Goal: Task Accomplishment & Management: Complete application form

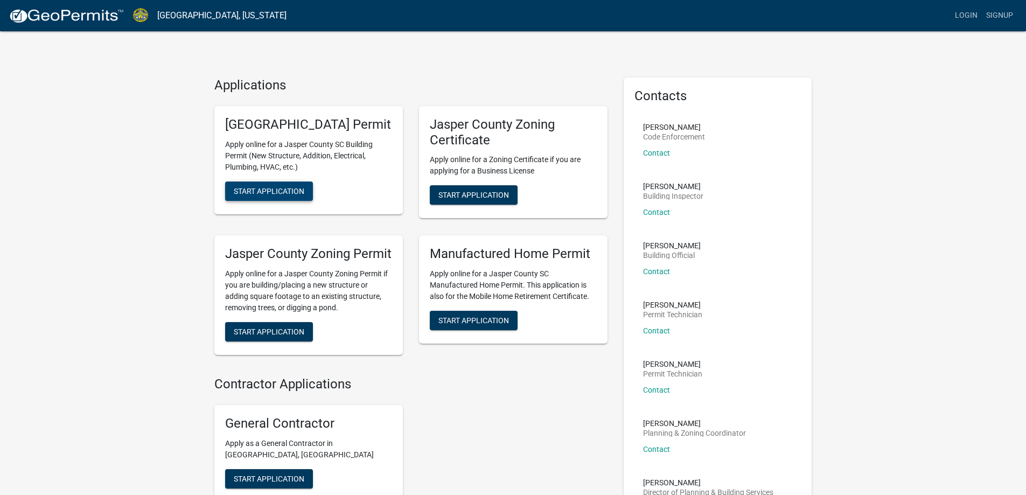
click at [274, 195] on span "Start Application" at bounding box center [269, 190] width 71 height 9
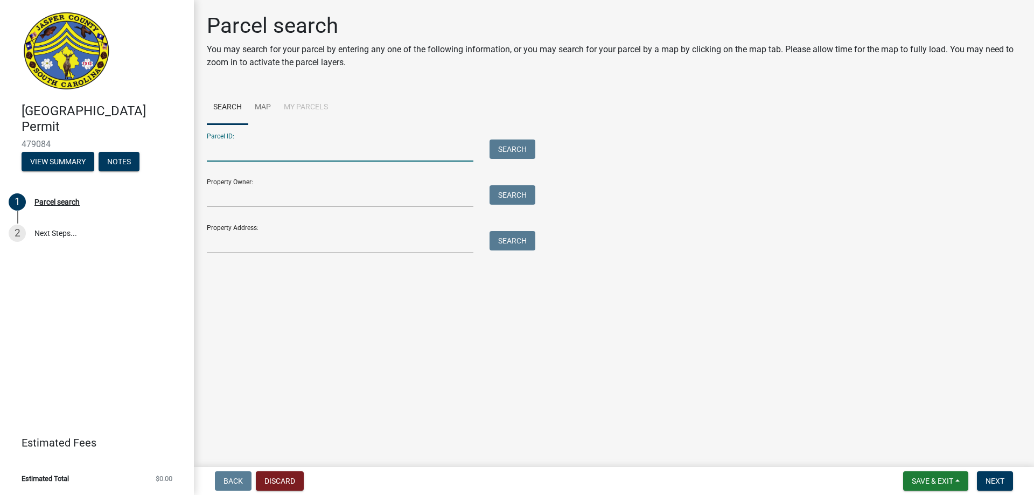
click at [292, 152] on input "Parcel ID:" at bounding box center [340, 151] width 267 height 22
click at [255, 149] on input "Parcel ID:" at bounding box center [340, 151] width 267 height 22
type input "[PHONE_NUMBER]"
click at [503, 147] on button "Search" at bounding box center [513, 149] width 46 height 19
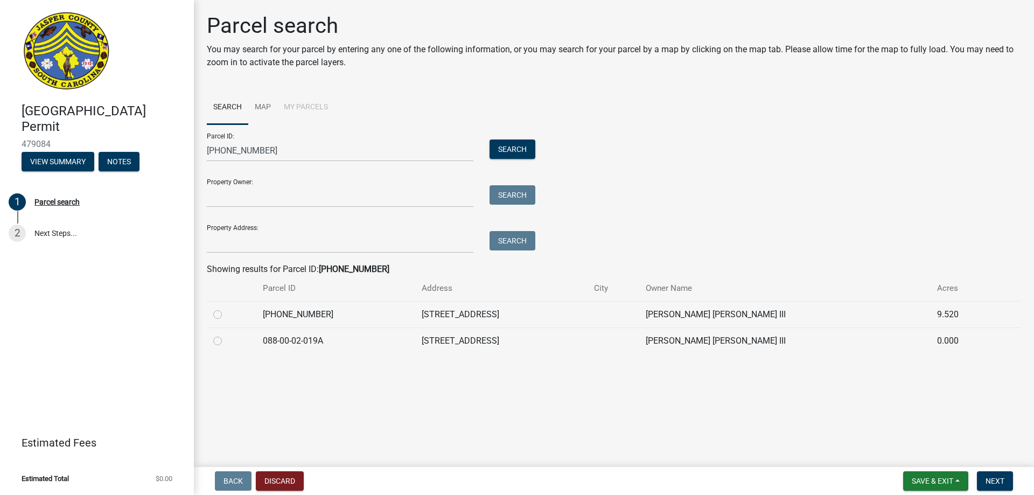
click at [226, 308] on label at bounding box center [226, 308] width 0 height 0
click at [226, 315] on input "radio" at bounding box center [229, 311] width 7 height 7
radio input "true"
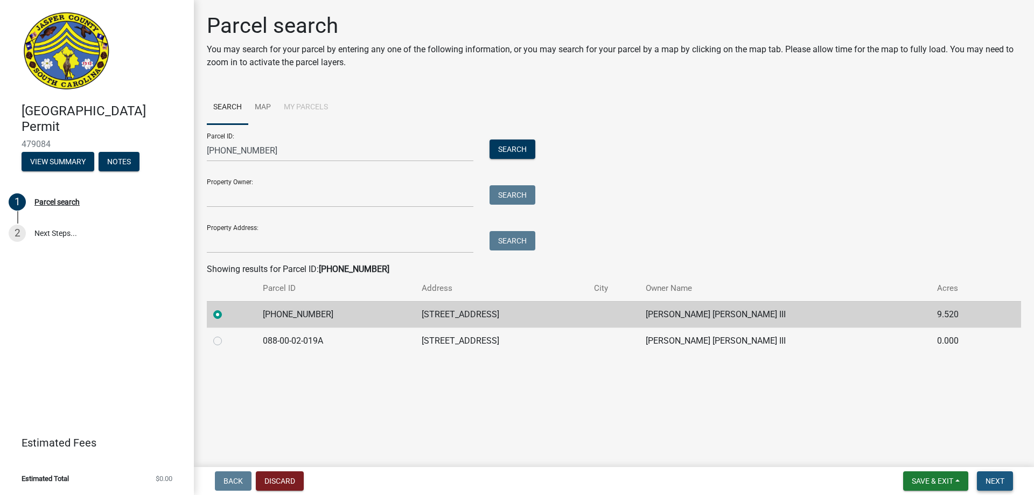
click at [1002, 482] on span "Next" at bounding box center [995, 481] width 19 height 9
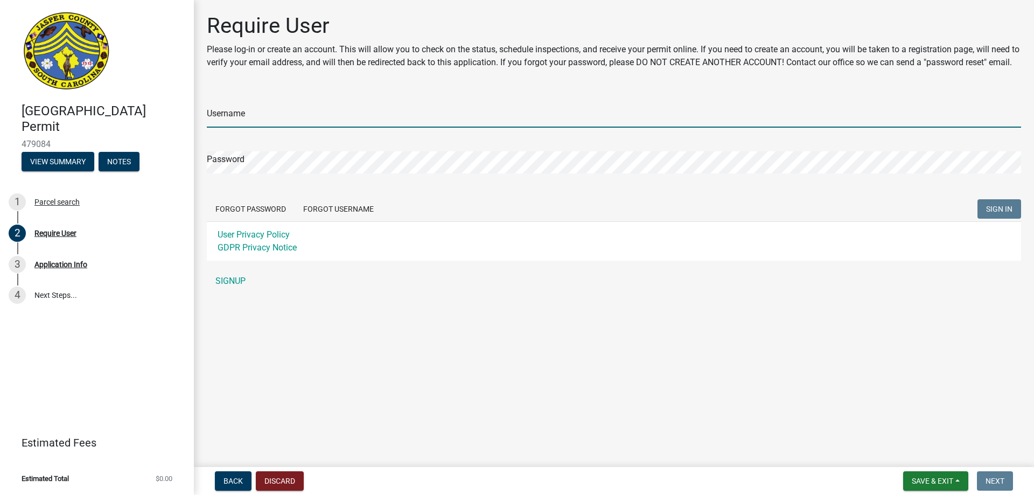
click at [249, 127] on input "Username" at bounding box center [614, 117] width 815 height 22
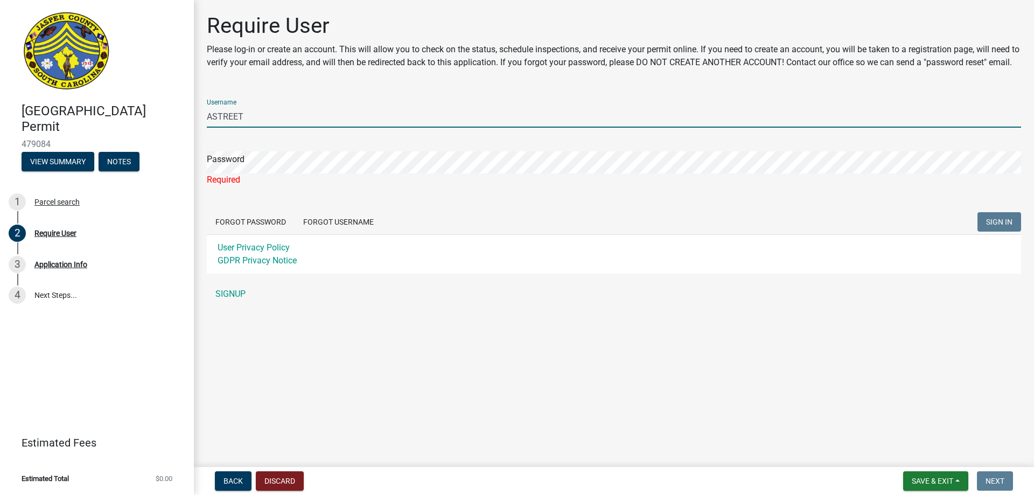
click at [214, 128] on input "ASTREET" at bounding box center [614, 117] width 815 height 22
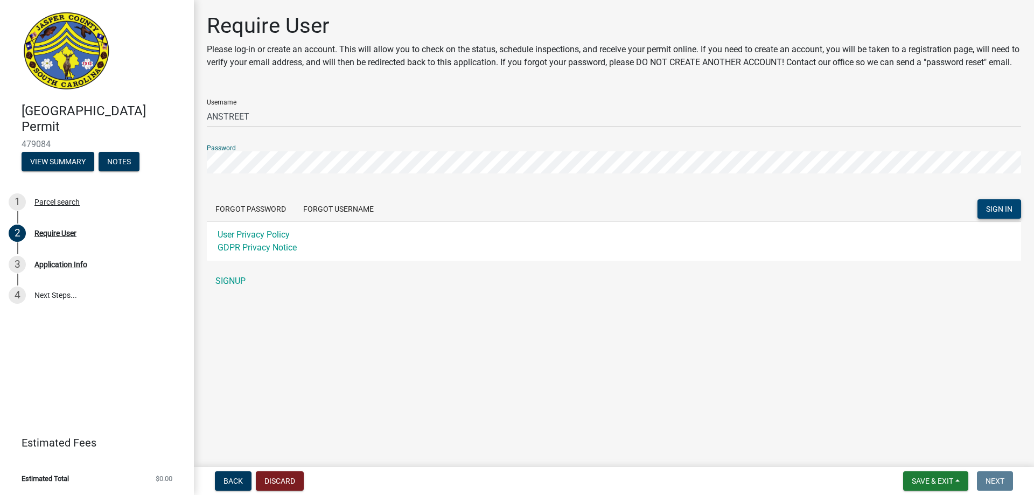
click at [992, 213] on span "SIGN IN" at bounding box center [999, 209] width 26 height 9
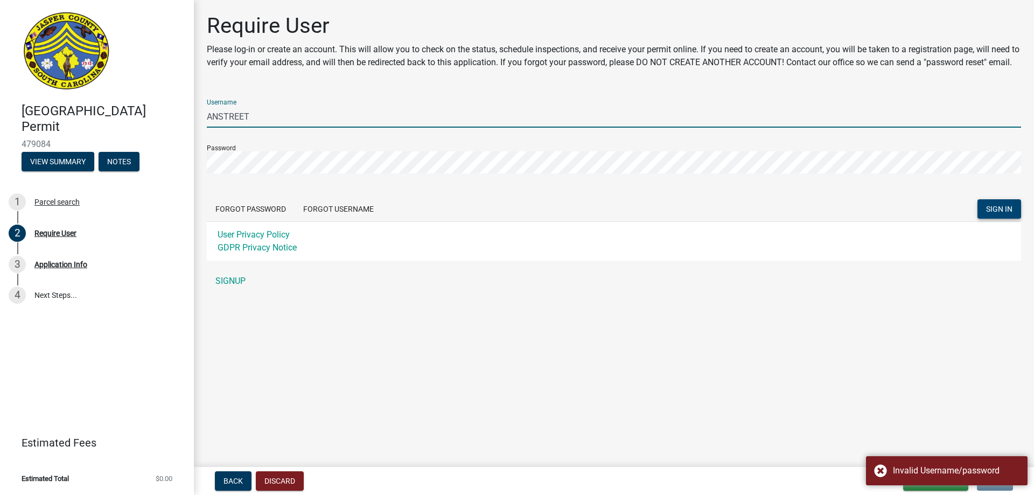
drag, startPoint x: 265, startPoint y: 126, endPoint x: 169, endPoint y: 137, distance: 96.6
click at [169, 137] on div "[GEOGRAPHIC_DATA] Permit 479084 View Summary Notes 1 Parcel search 2 Require Us…" at bounding box center [517, 247] width 1034 height 495
type input "anstreet"
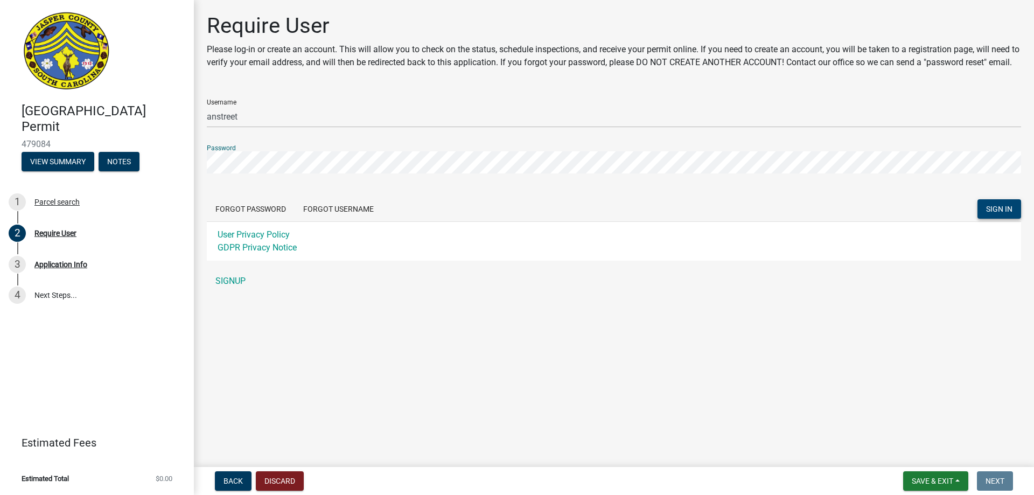
click at [198, 177] on div "Require User Please log-in or create an account. This will allow you to check o…" at bounding box center [614, 157] width 840 height 289
click at [989, 213] on span "SIGN IN" at bounding box center [999, 209] width 26 height 9
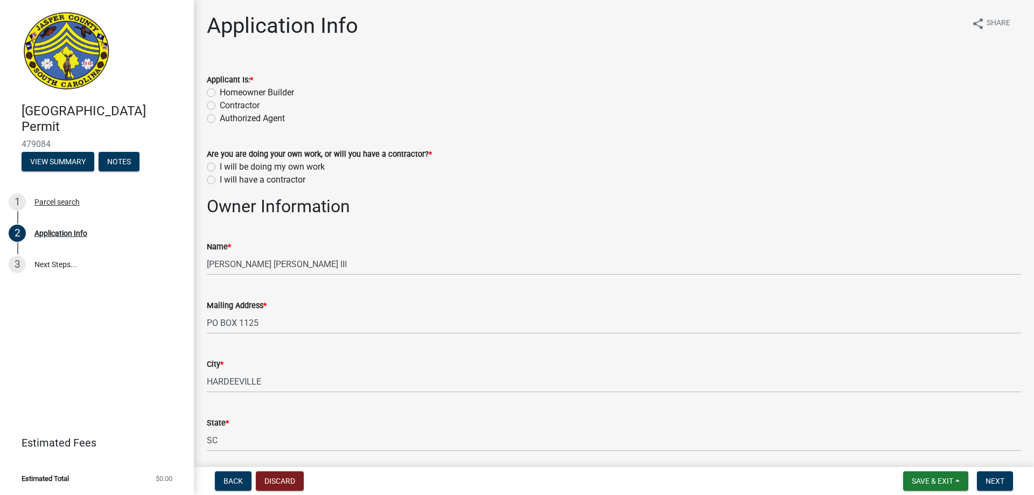
click at [242, 121] on label "Authorized Agent" at bounding box center [252, 118] width 65 height 13
click at [227, 119] on input "Authorized Agent" at bounding box center [223, 115] width 7 height 7
radio input "true"
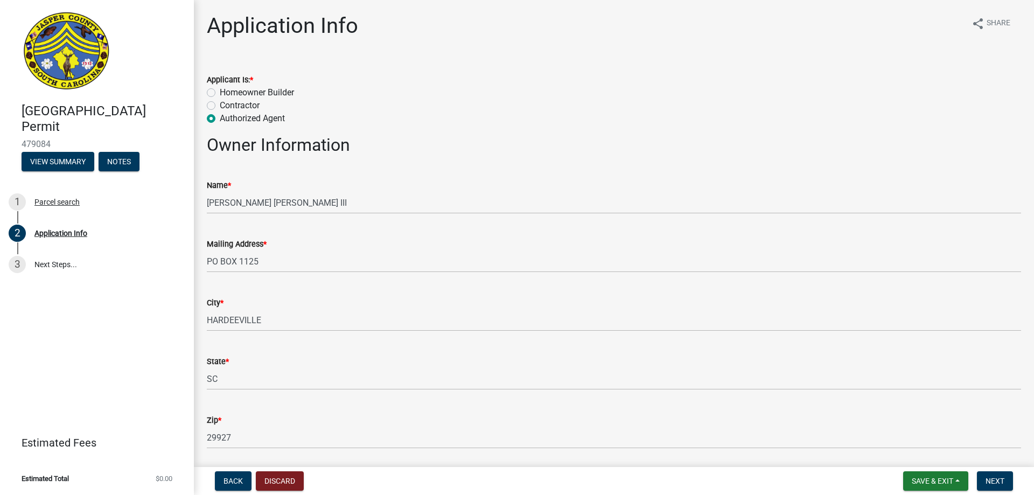
scroll to position [179, 0]
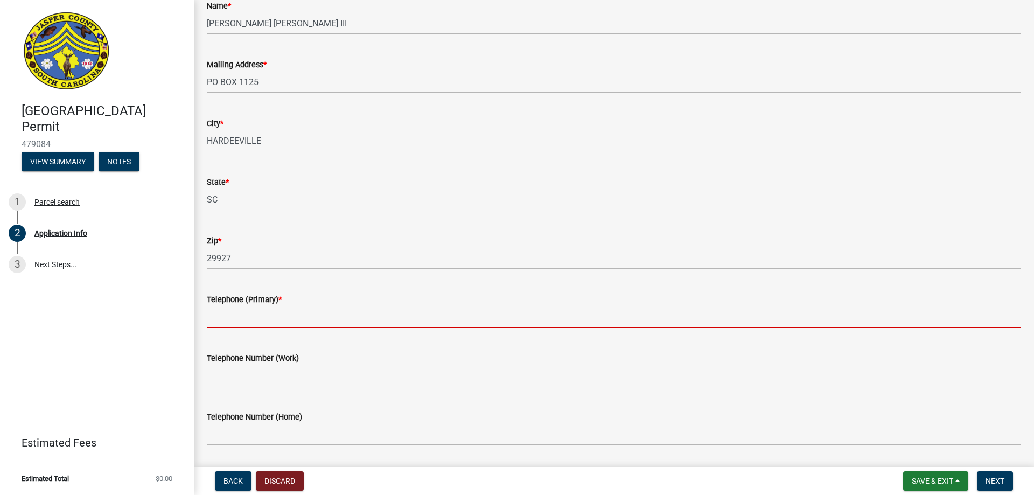
click at [305, 321] on input "Telephone (Primary) *" at bounding box center [614, 317] width 815 height 22
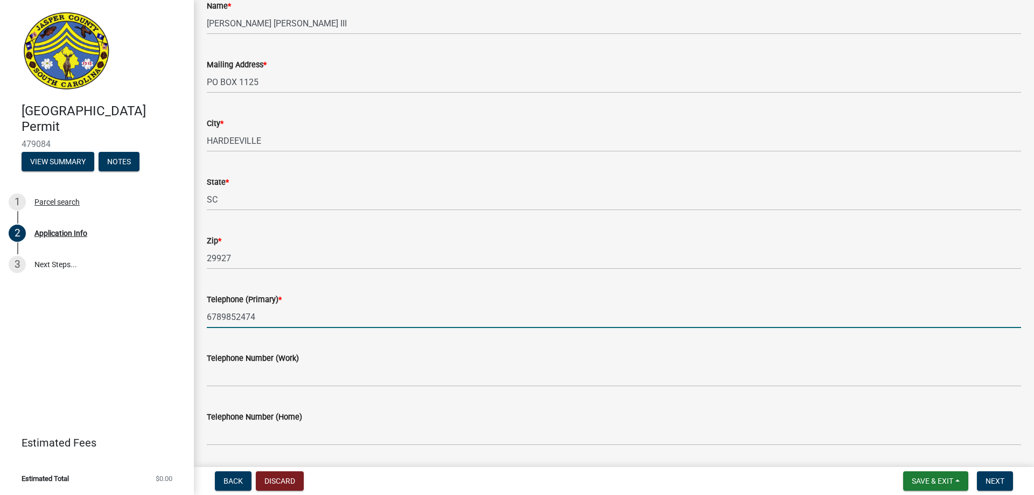
scroll to position [359, 0]
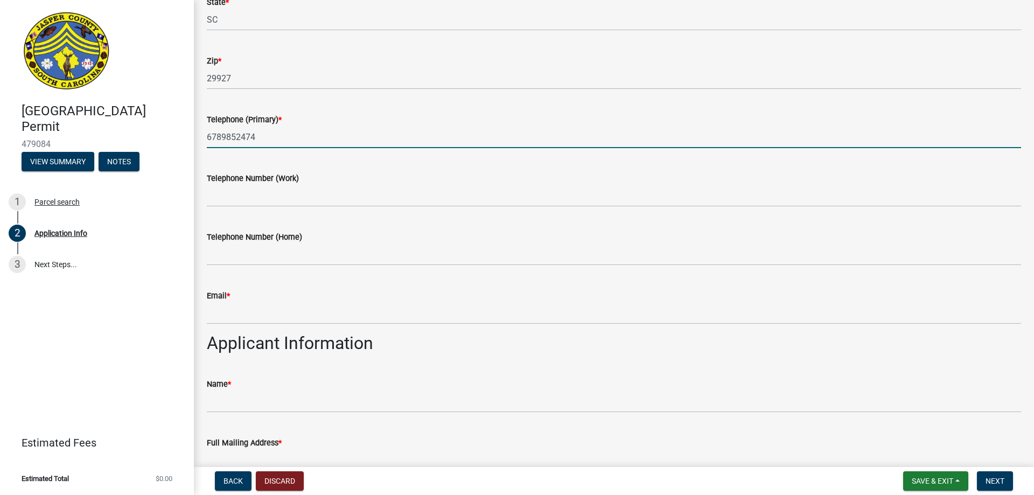
type input "6789852474"
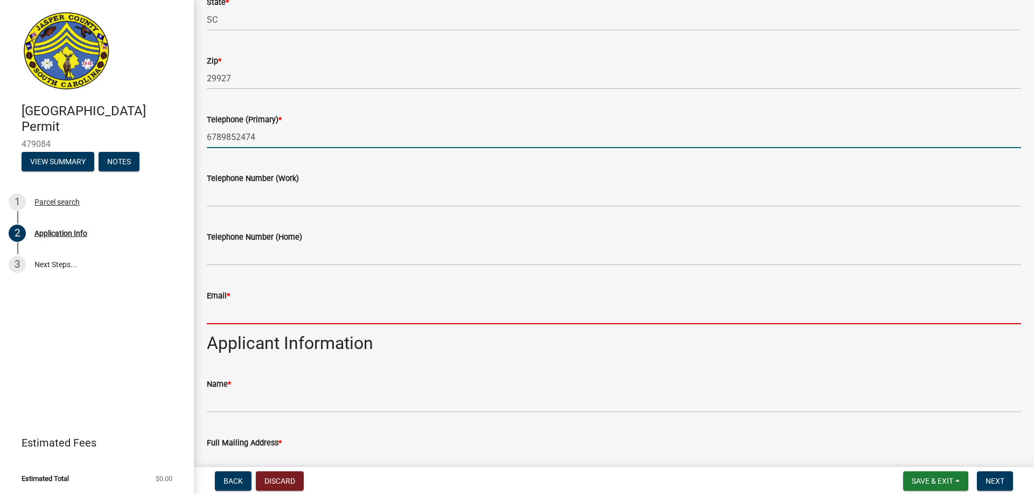
click at [237, 312] on input "Email *" at bounding box center [614, 313] width 815 height 22
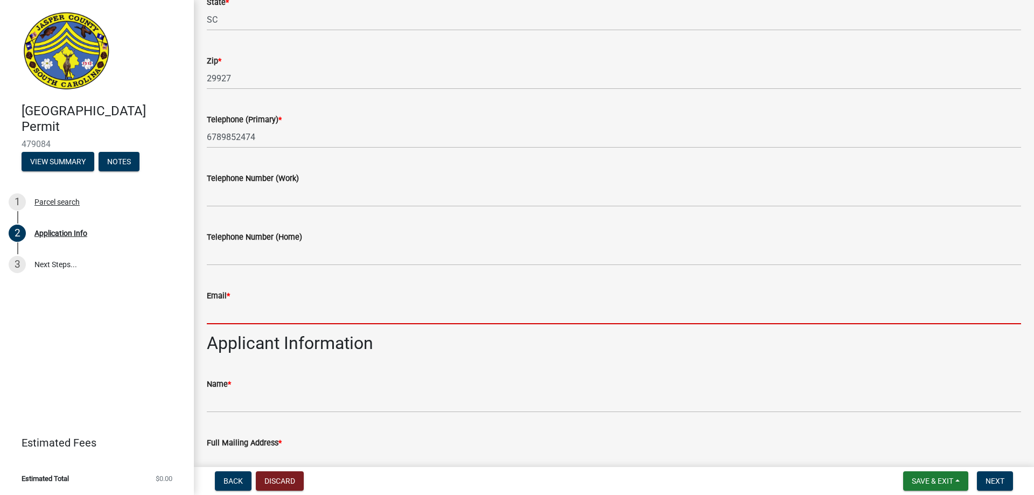
type input "[PERSON_NAME][EMAIL_ADDRESS][DOMAIN_NAME]"
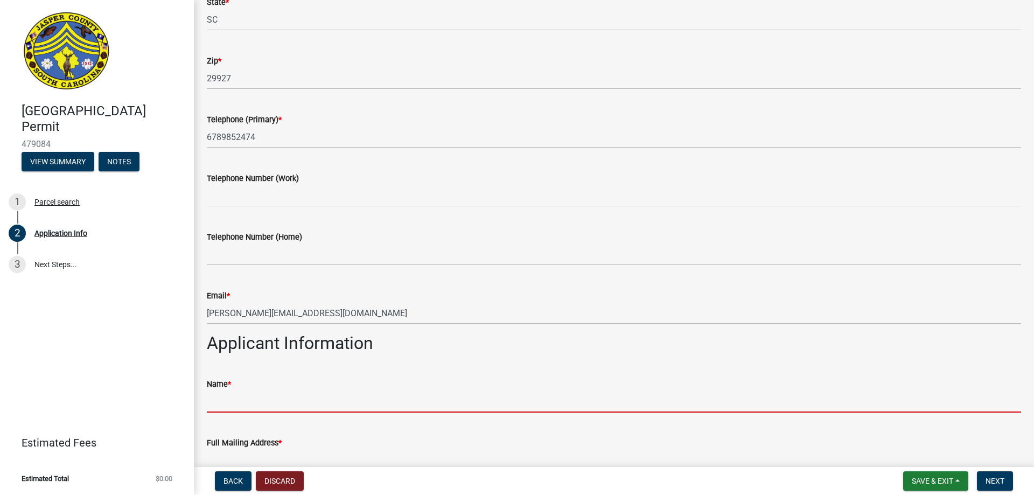
click at [247, 404] on input "Name *" at bounding box center [614, 402] width 815 height 22
type input "[PERSON_NAME]"
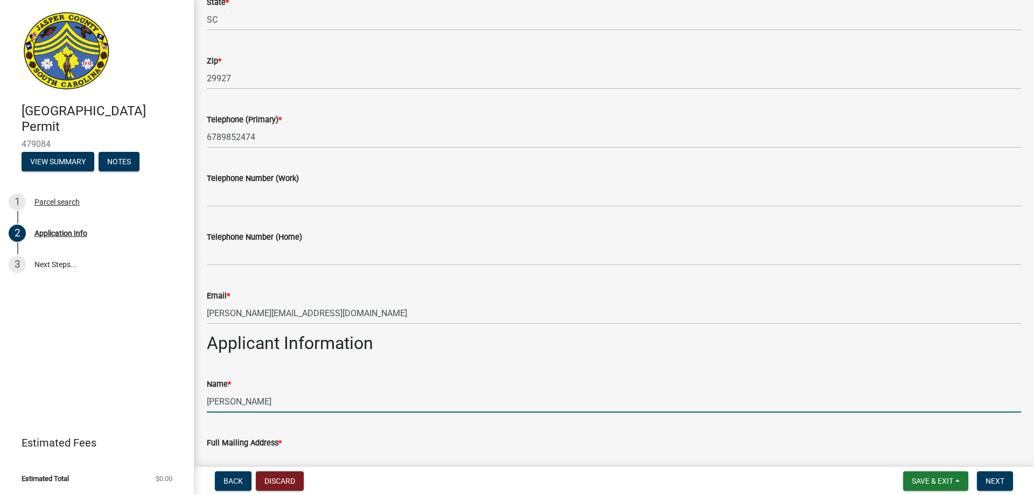
type input "PO Box 1806"
type input "6789852747"
type input "[PERSON_NAME][EMAIL_ADDRESS][DOMAIN_NAME]"
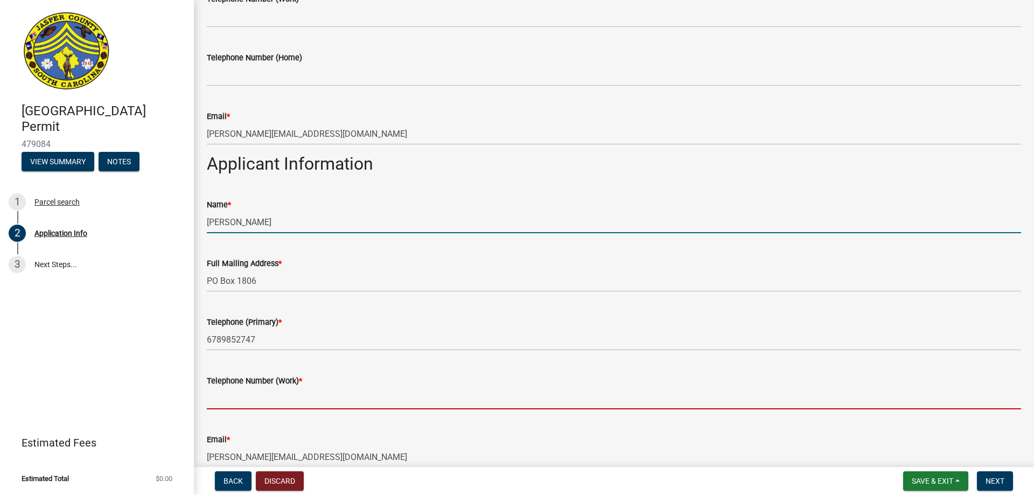
click at [322, 398] on input "Telephone Number (Work) *" at bounding box center [614, 398] width 815 height 22
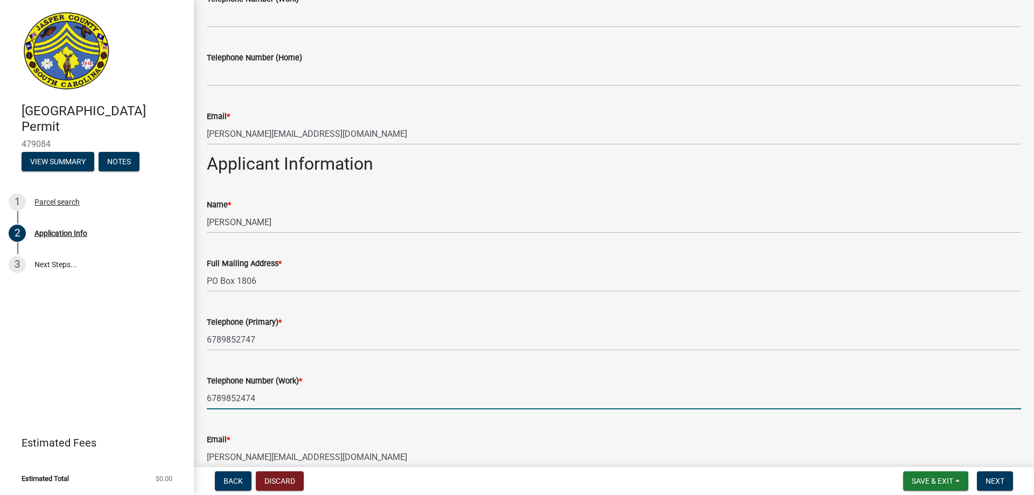
type input "6789852474"
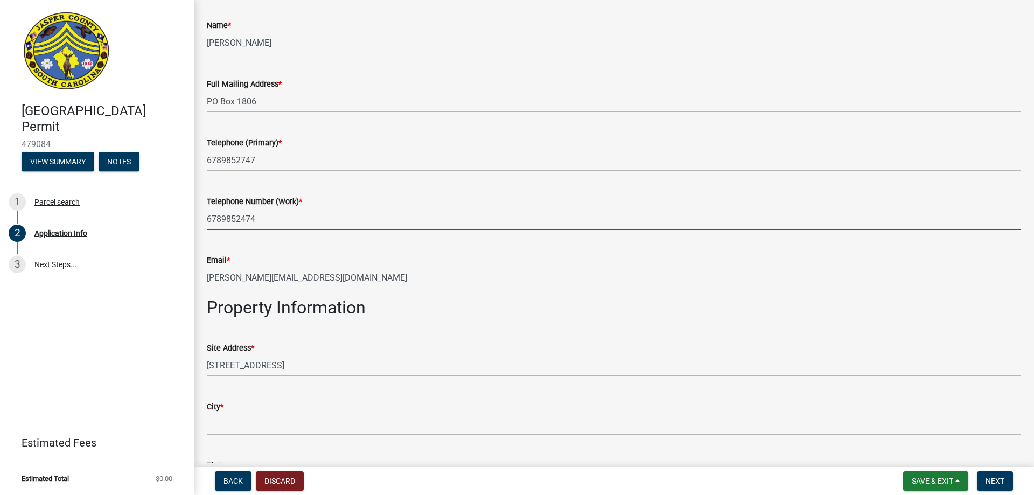
scroll to position [898, 0]
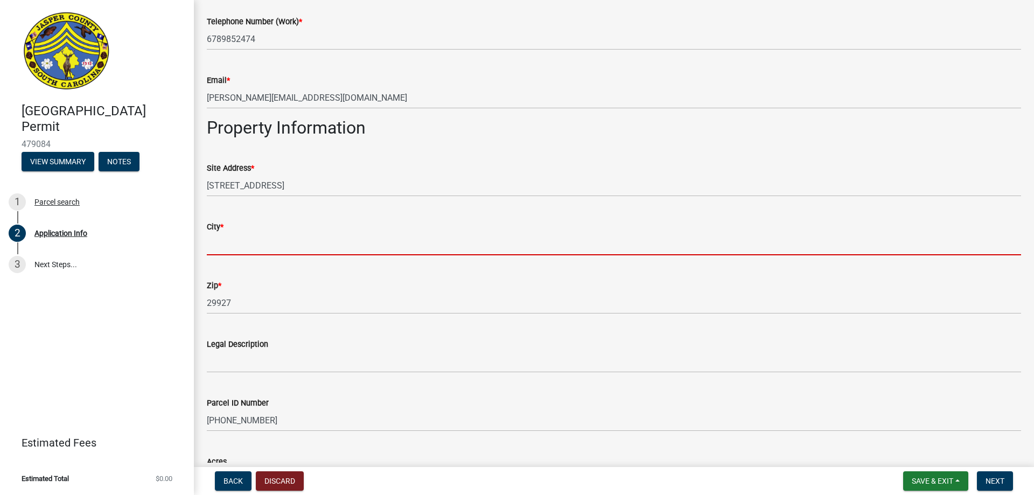
click at [216, 241] on input "City *" at bounding box center [614, 244] width 815 height 22
type input "y"
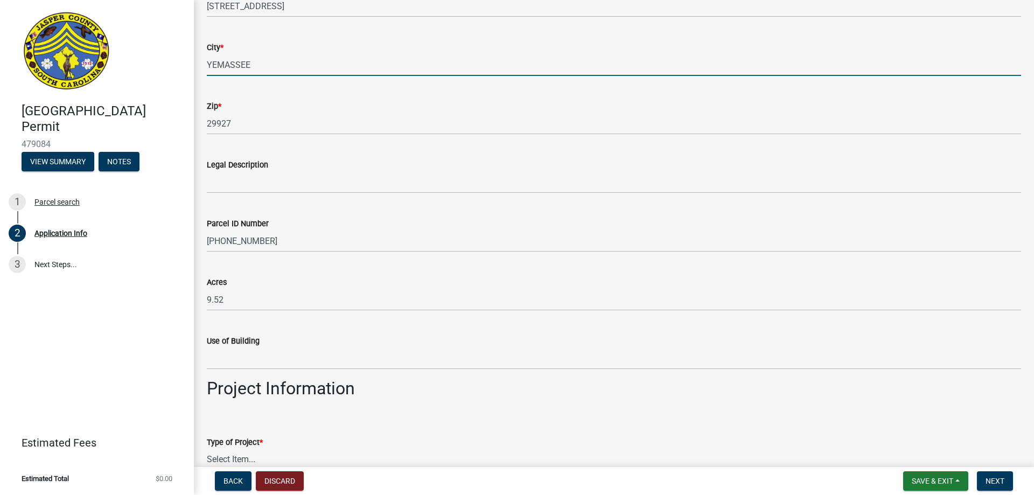
scroll to position [1257, 0]
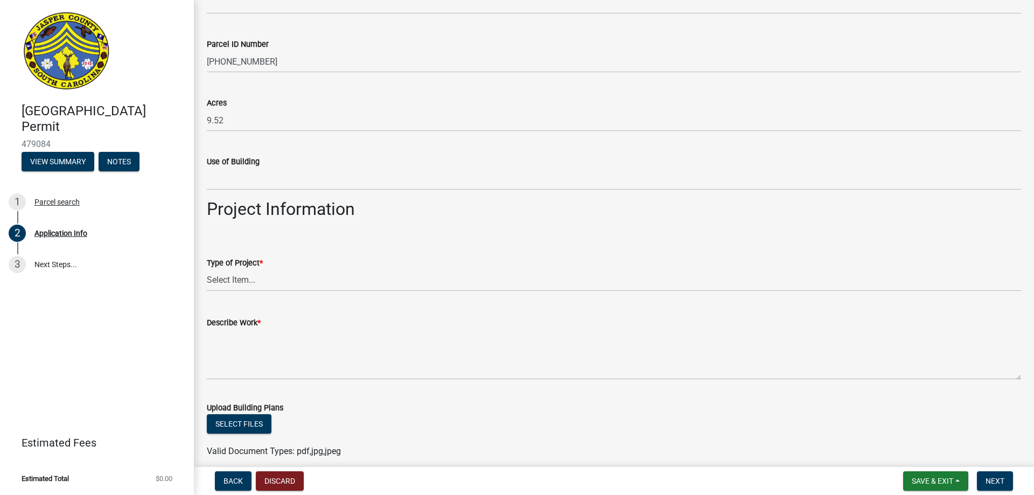
type input "YEMASSEE"
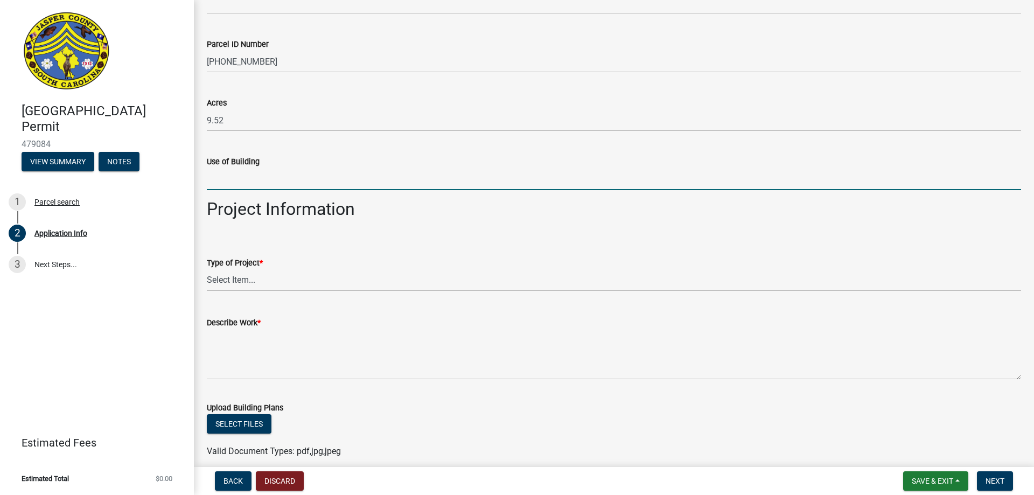
click at [220, 176] on input "Use of Building" at bounding box center [614, 179] width 815 height 22
type input "EXISTING CELL TOWER EQUIPMENT UPGRADES"
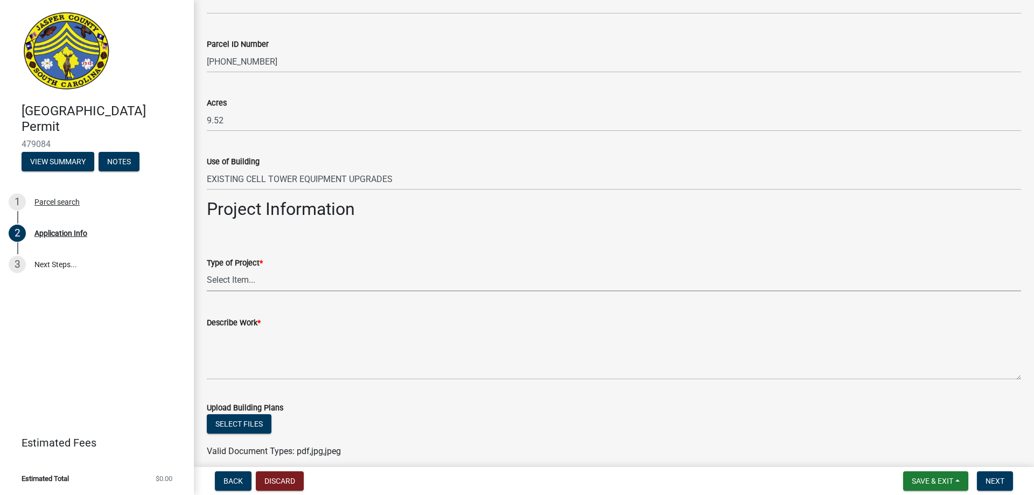
click at [251, 281] on select "Select Item... Construction Trailer/Shipping Container Residential Demolition C…" at bounding box center [614, 280] width 815 height 22
click at [207, 269] on select "Select Item... Construction Trailer/Shipping Container Residential Demolition C…" at bounding box center [614, 280] width 815 height 22
select select "6570ce79-212e-4c42-b64f-f74b85e12671"
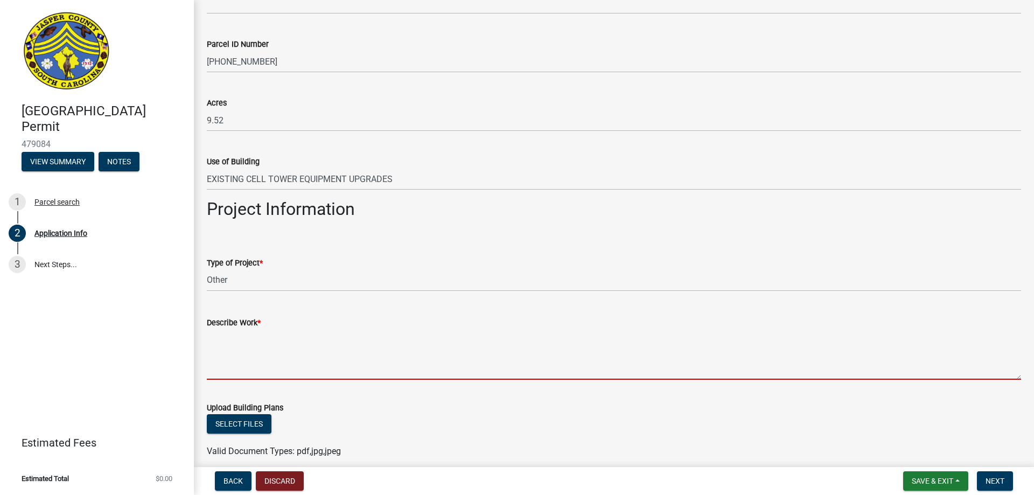
click at [245, 366] on textarea "Describe Work *" at bounding box center [614, 354] width 815 height 51
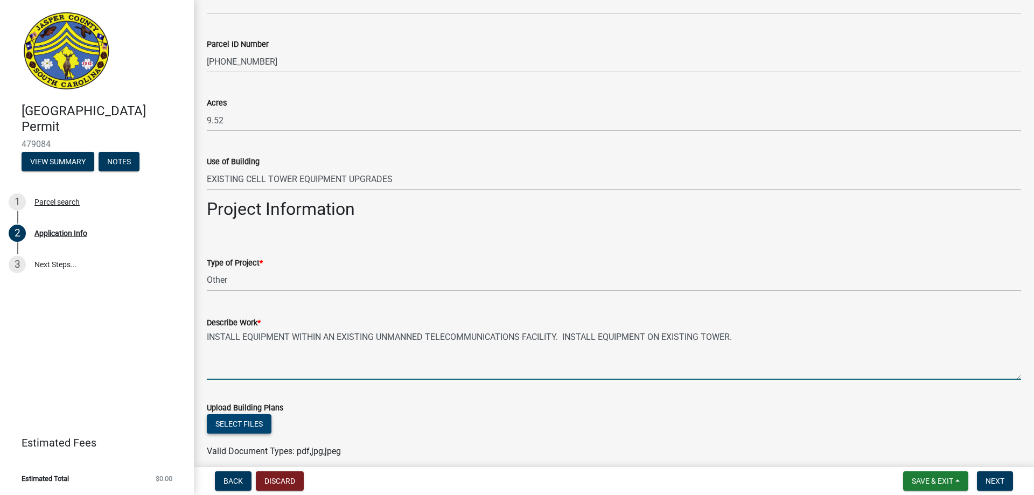
type textarea "INSTALL EQUIPMENT WITHIN AN EXISTING UNMANNED TELECOMMUNICATIONS FACILITY. INST…"
click at [245, 420] on button "Select files" at bounding box center [239, 423] width 65 height 19
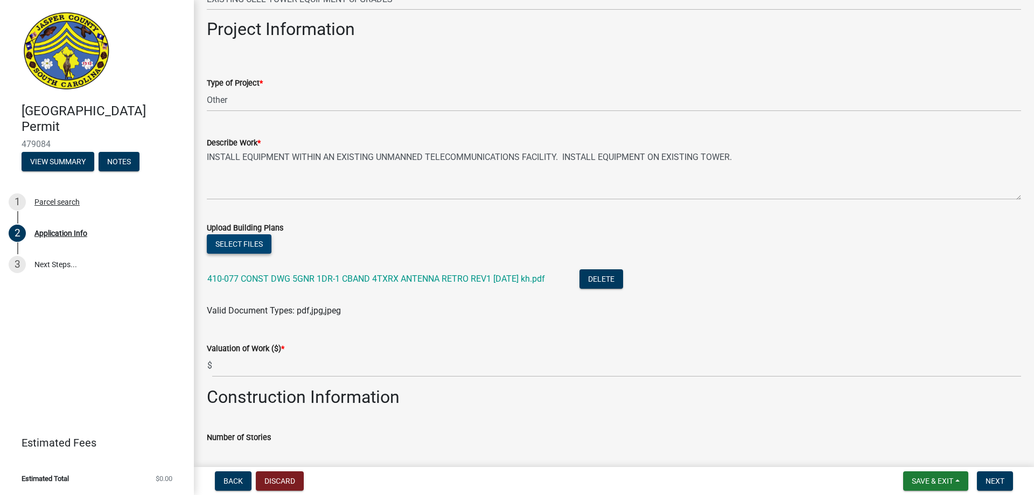
scroll to position [1616, 0]
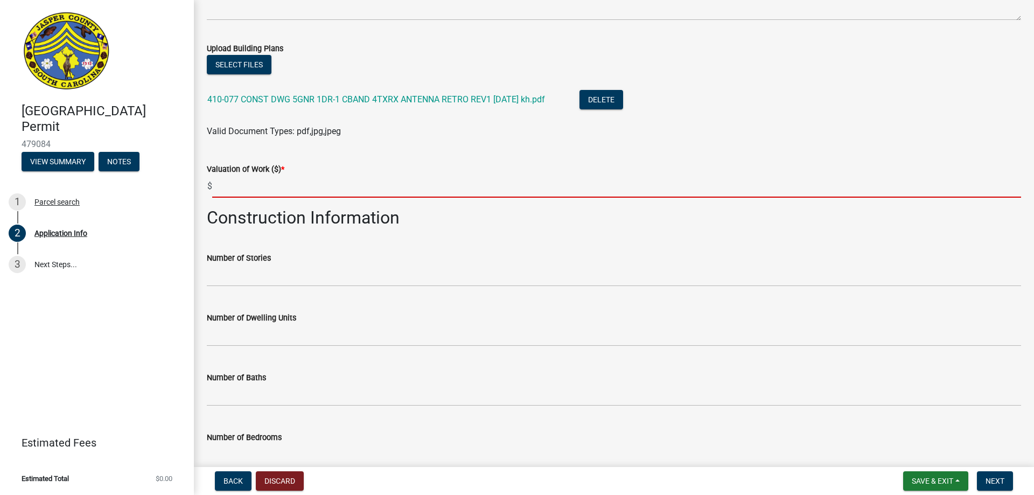
click at [234, 185] on input "text" at bounding box center [616, 187] width 809 height 22
type input "30000"
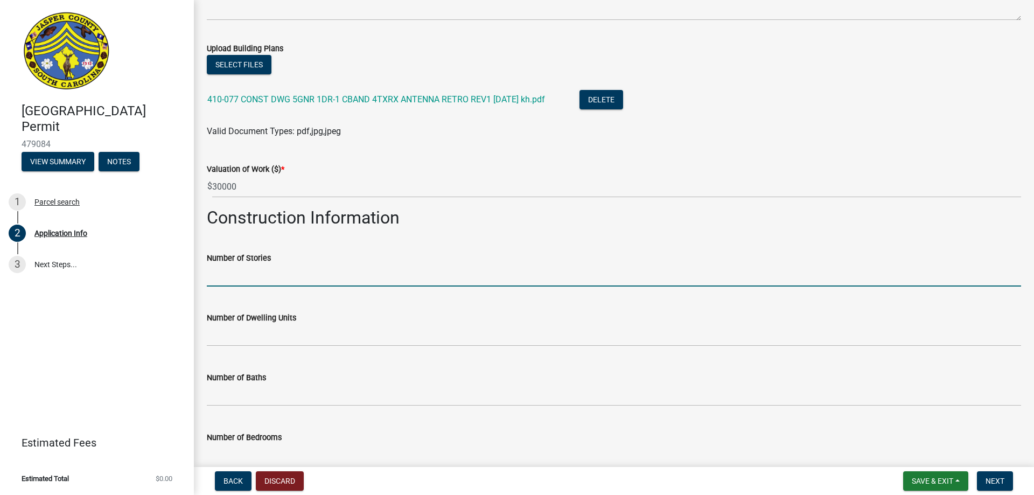
click at [251, 281] on input "text" at bounding box center [614, 276] width 815 height 22
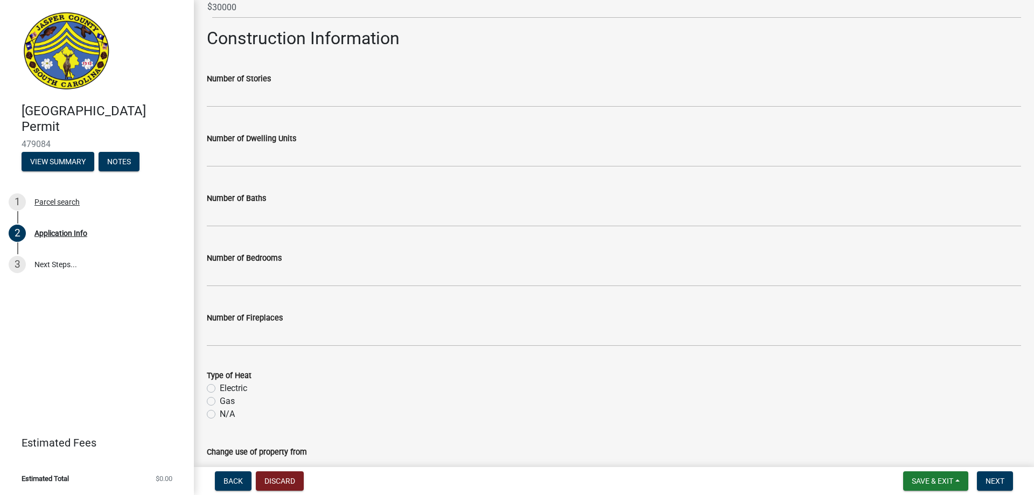
click at [220, 415] on label "N/A" at bounding box center [227, 414] width 15 height 13
click at [220, 415] on input "N/A" at bounding box center [223, 411] width 7 height 7
radio input "true"
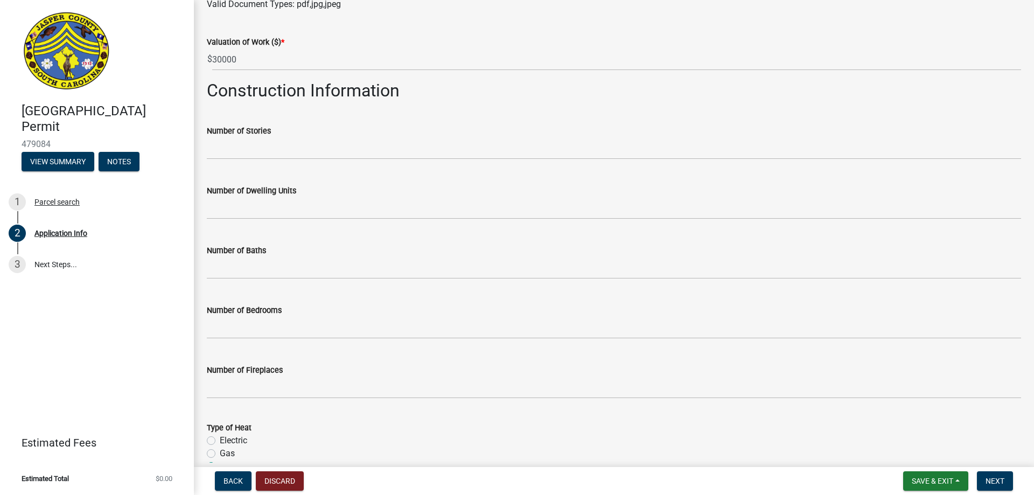
scroll to position [1564, 0]
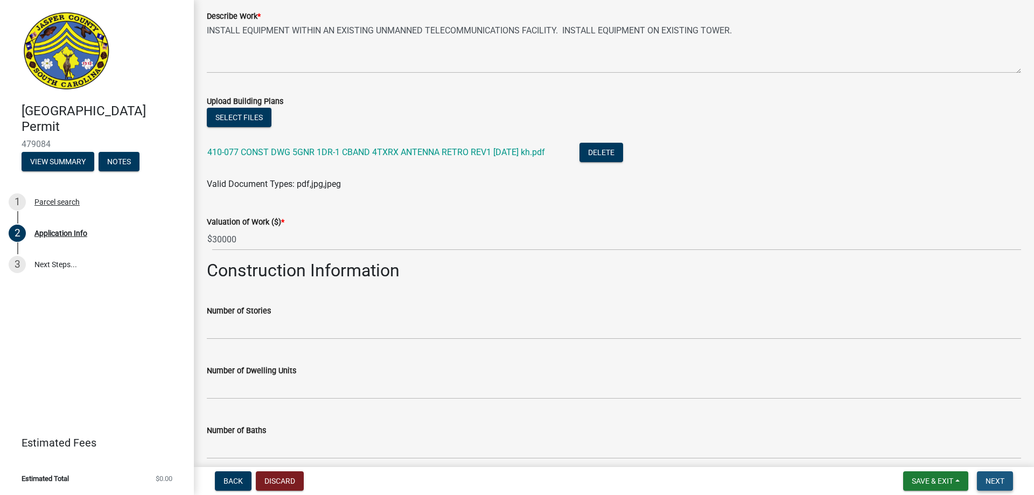
click at [994, 480] on span "Next" at bounding box center [995, 481] width 19 height 9
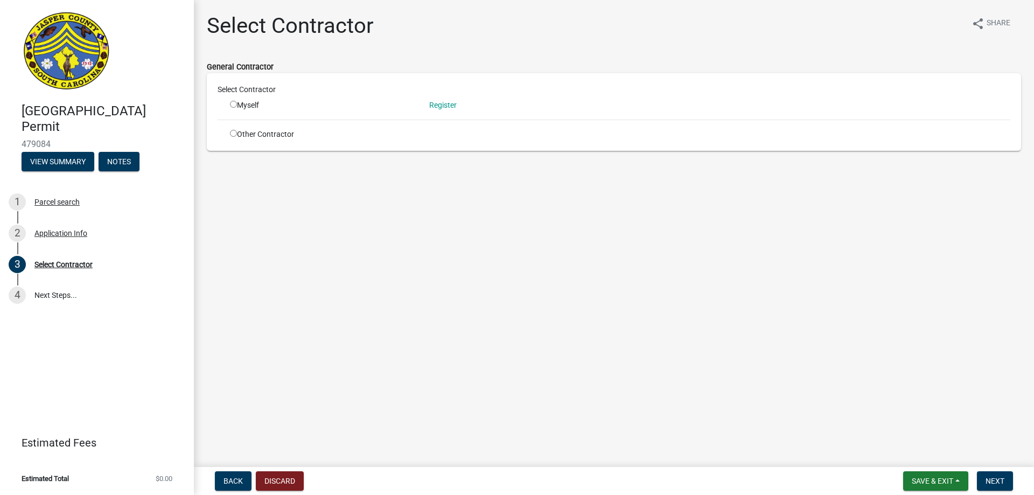
click at [234, 134] on input "radio" at bounding box center [233, 133] width 7 height 7
radio input "true"
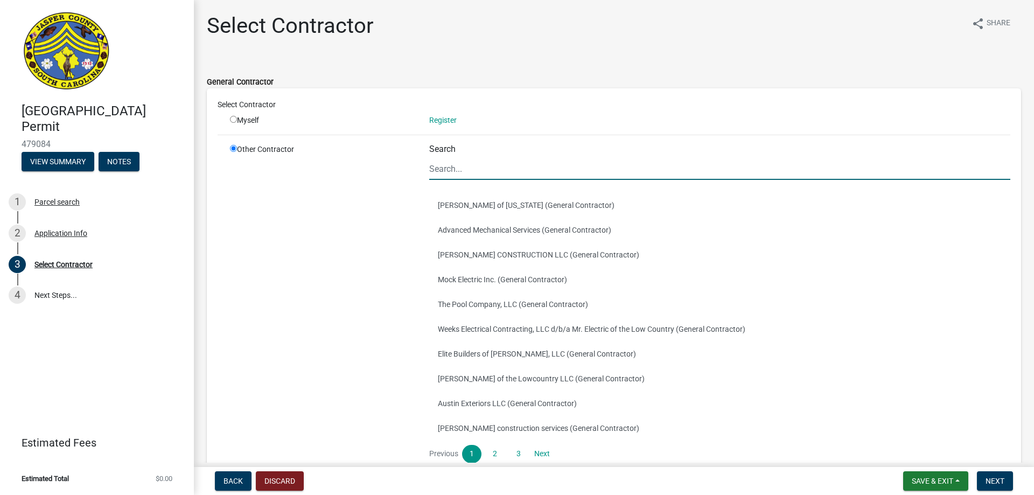
click at [482, 170] on input "Search" at bounding box center [719, 169] width 581 height 22
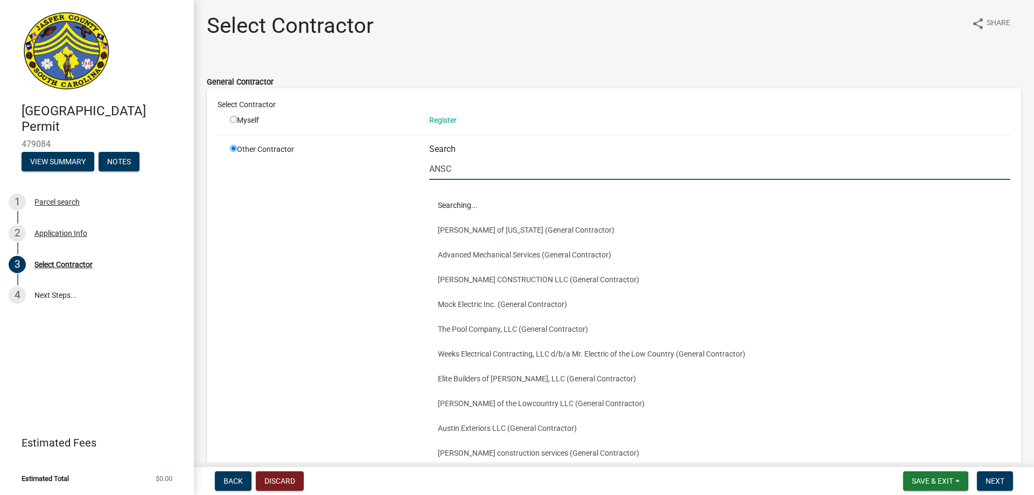
type input "ANSCO & ASSOCIATES"
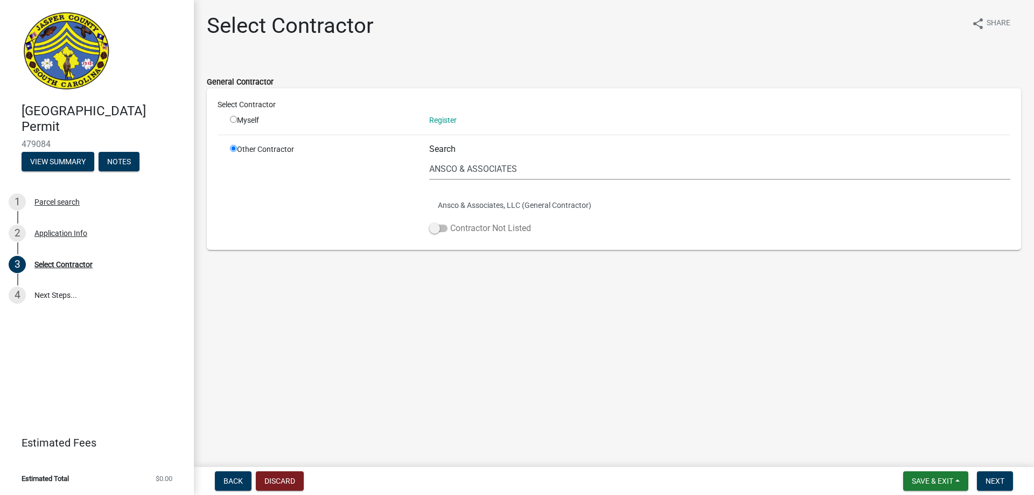
click at [505, 228] on label "Contractor Not Listed" at bounding box center [480, 228] width 102 height 13
click at [450, 222] on input "Contractor Not Listed" at bounding box center [450, 222] width 0 height 0
click at [997, 480] on span "Next" at bounding box center [995, 481] width 19 height 9
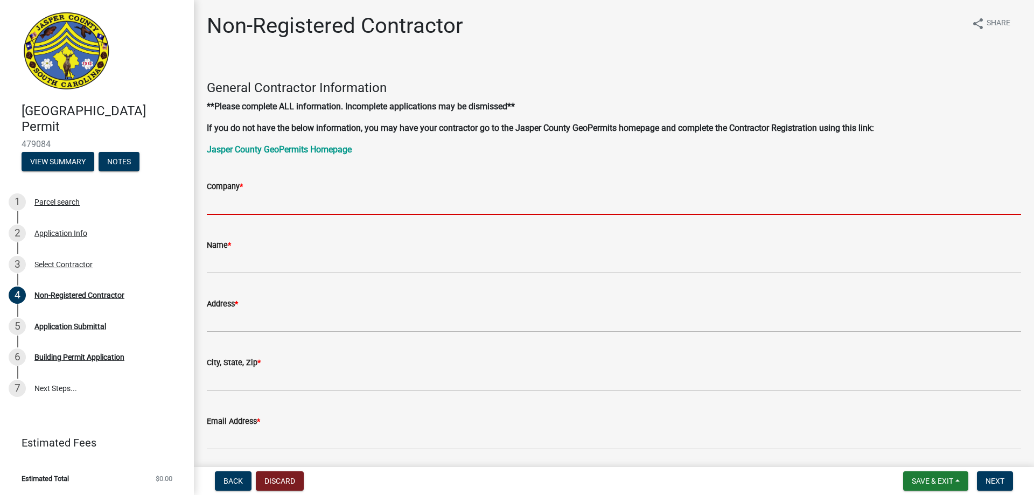
click at [275, 199] on input "Company *" at bounding box center [614, 204] width 815 height 22
type input "ANSCO & ASSOCIATES"
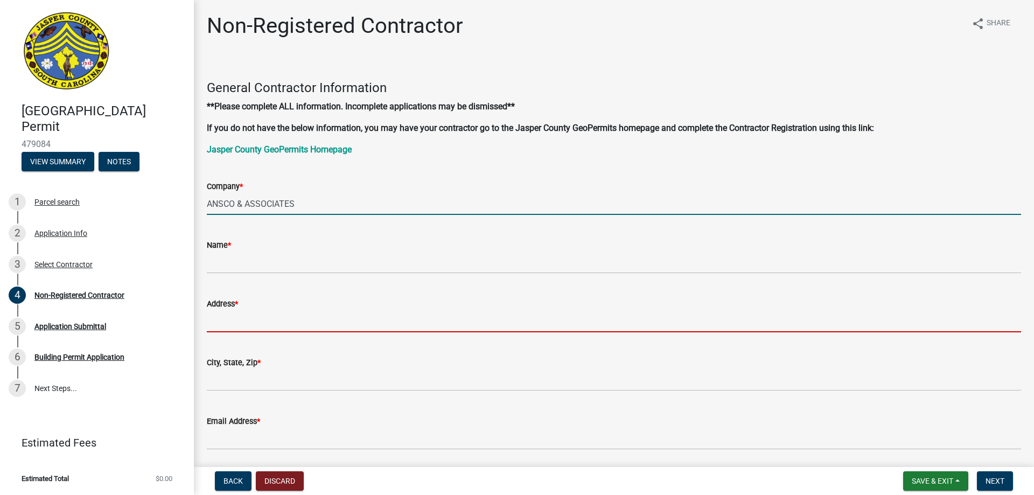
type input "[STREET_ADDRESS]"
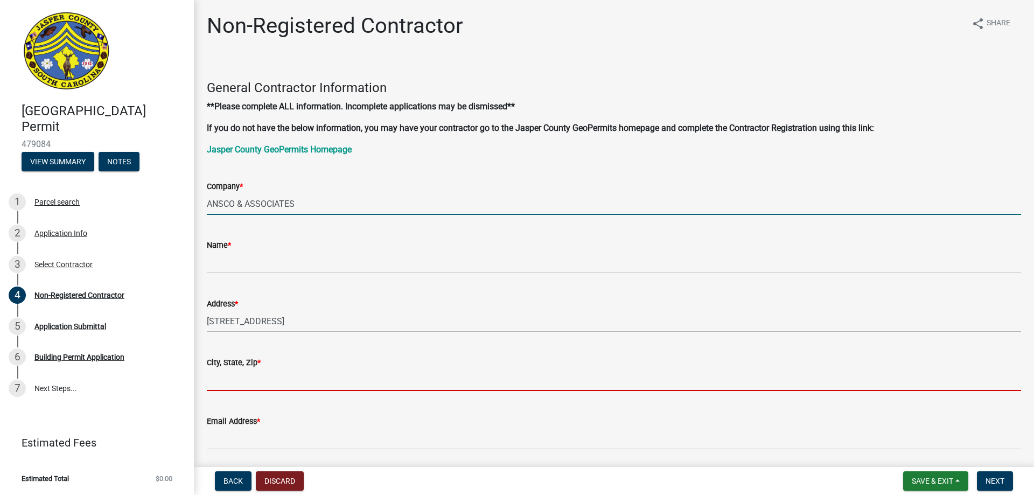
type input "ALPHARETTA"
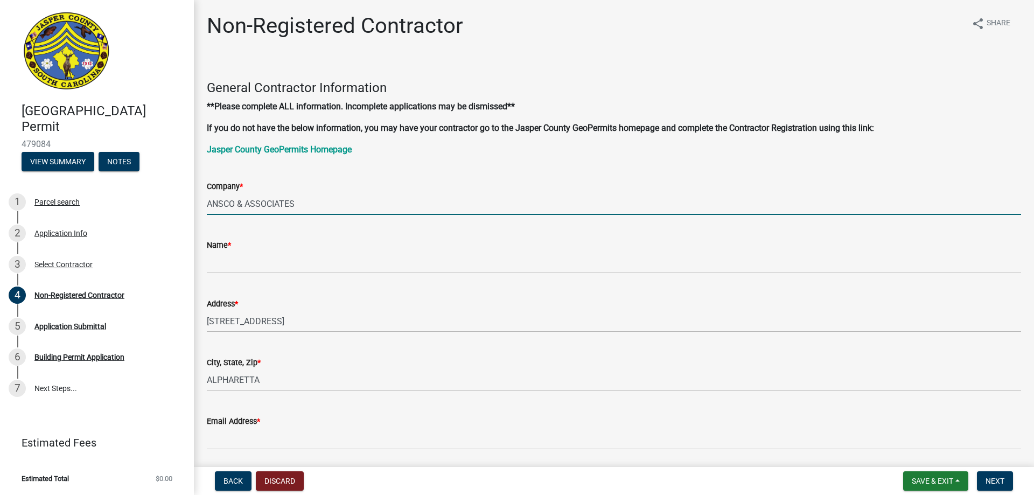
type input "4045085700"
type input "GA"
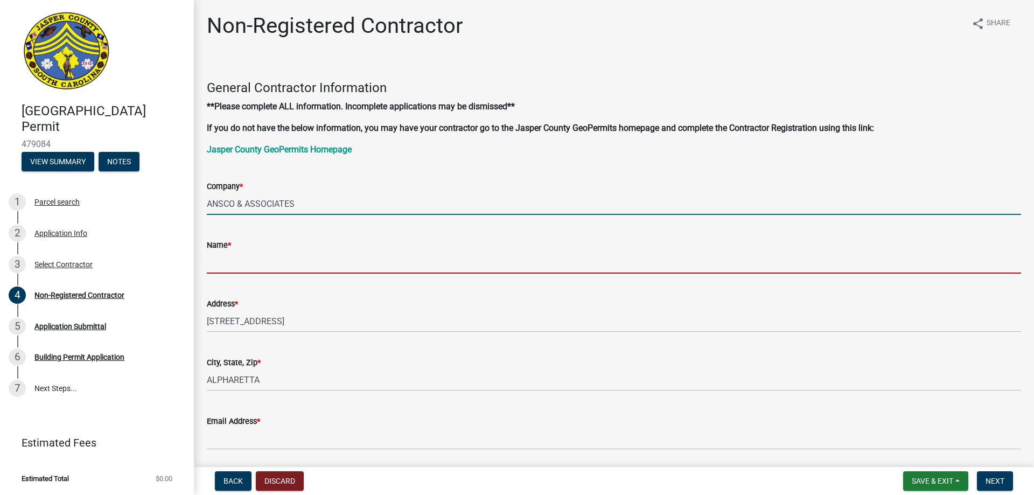
click at [263, 261] on input "Name *" at bounding box center [614, 263] width 815 height 22
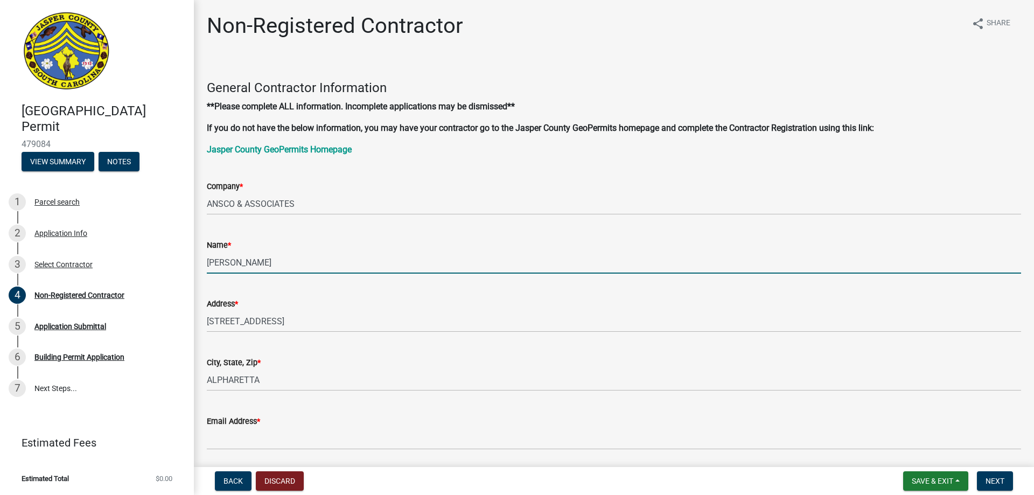
type input "[PERSON_NAME]"
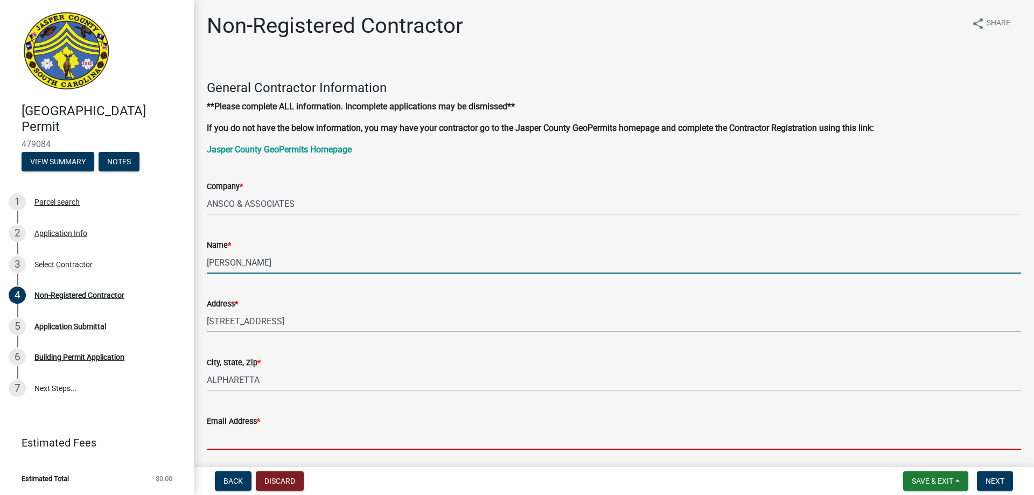
click at [277, 433] on input "Email Address *" at bounding box center [614, 439] width 815 height 22
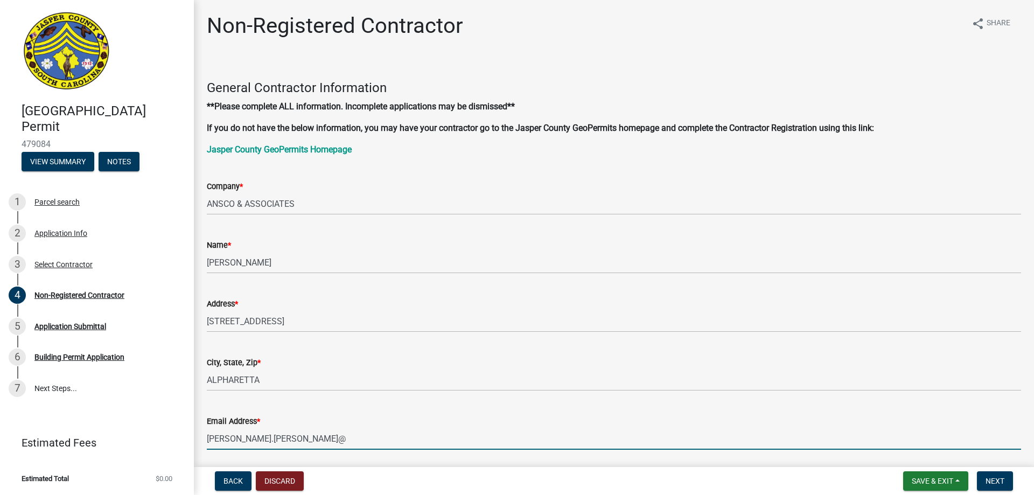
type input "[PERSON_NAME][EMAIL_ADDRESS][PERSON_NAME][DOMAIN_NAME]"
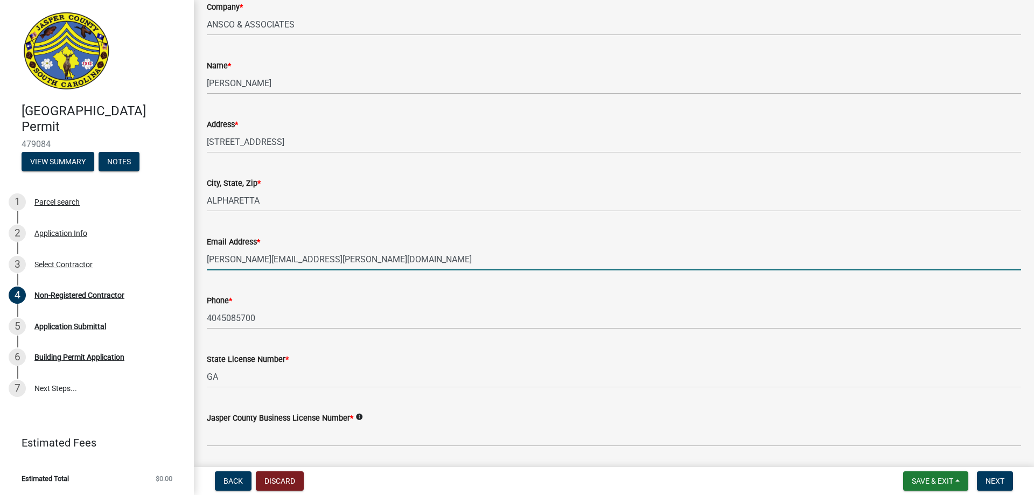
scroll to position [359, 0]
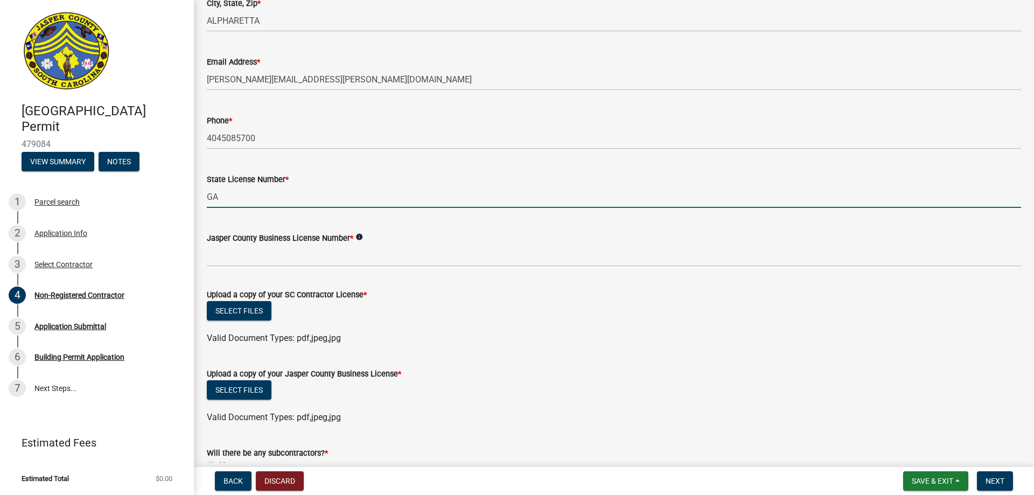
click at [255, 193] on input "GA" at bounding box center [614, 197] width 815 height 22
type input "G"
type input "GC CLG10809"
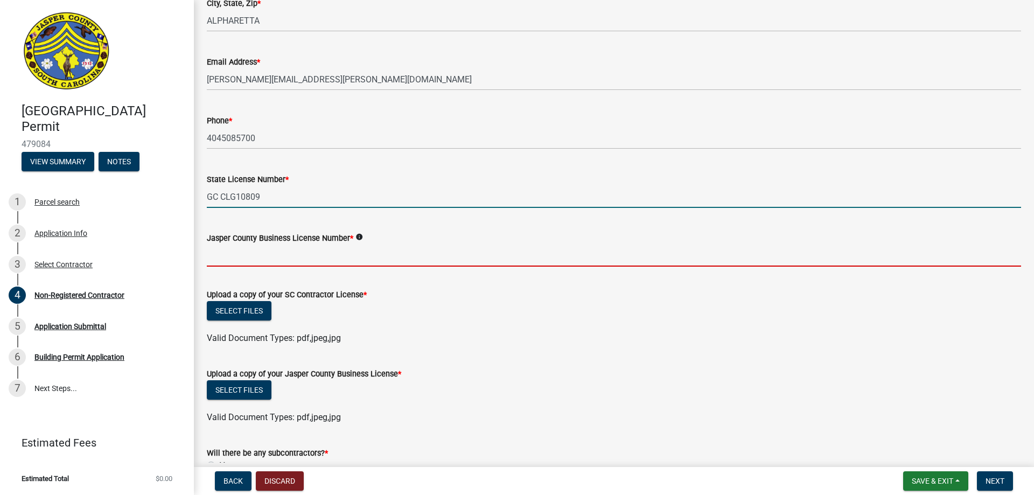
click at [252, 247] on input "Jasper County Business License Number *" at bounding box center [614, 256] width 815 height 22
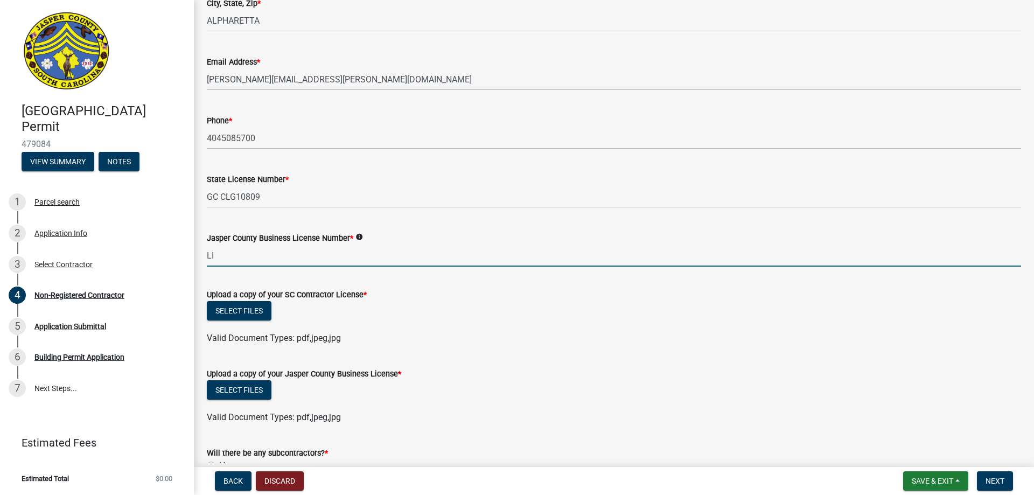
type input "LI-7146"
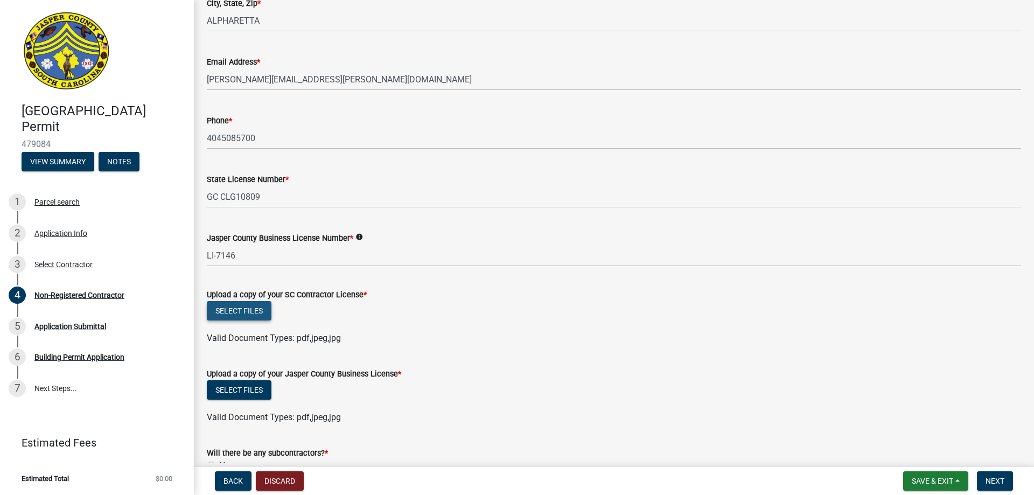
click at [239, 309] on button "Select files" at bounding box center [239, 310] width 65 height 19
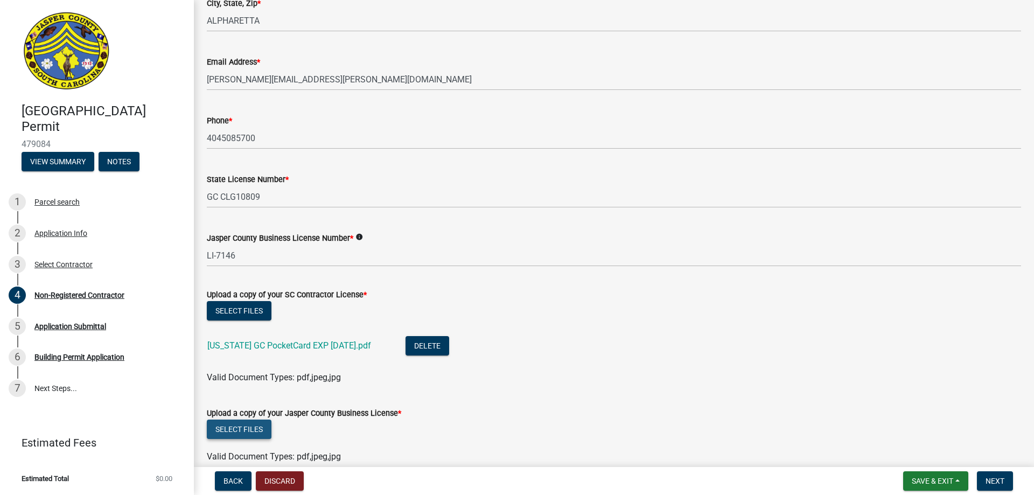
click at [249, 428] on button "Select files" at bounding box center [239, 429] width 65 height 19
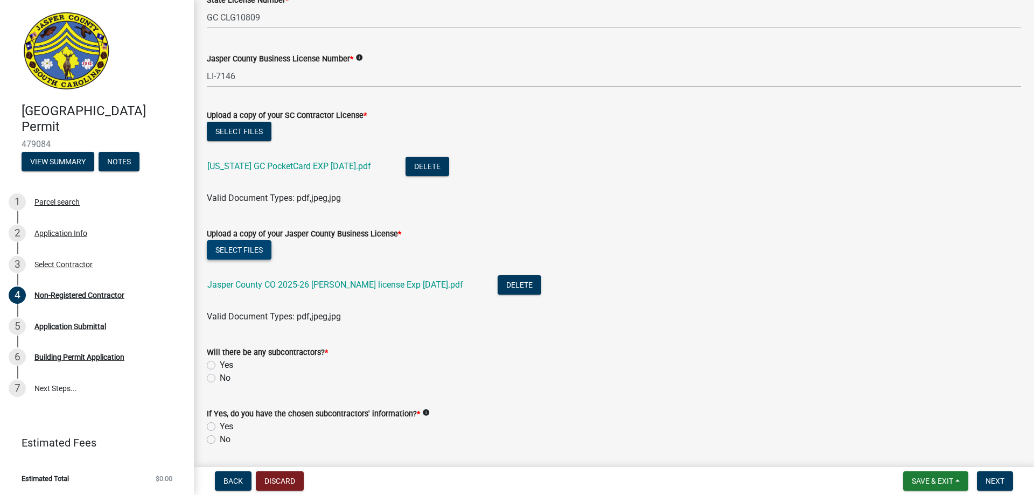
scroll to position [653, 0]
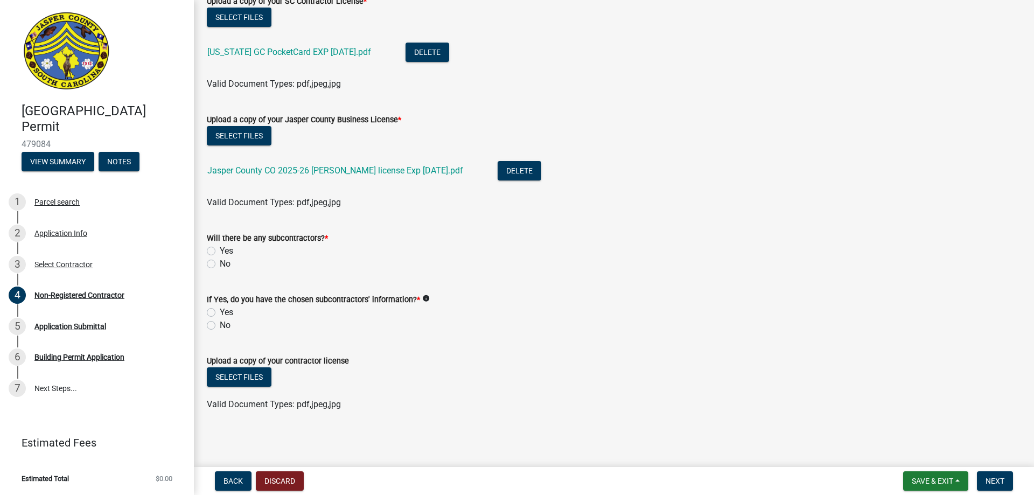
click at [220, 265] on label "No" at bounding box center [225, 264] width 11 height 13
click at [220, 265] on input "No" at bounding box center [223, 261] width 7 height 7
radio input "true"
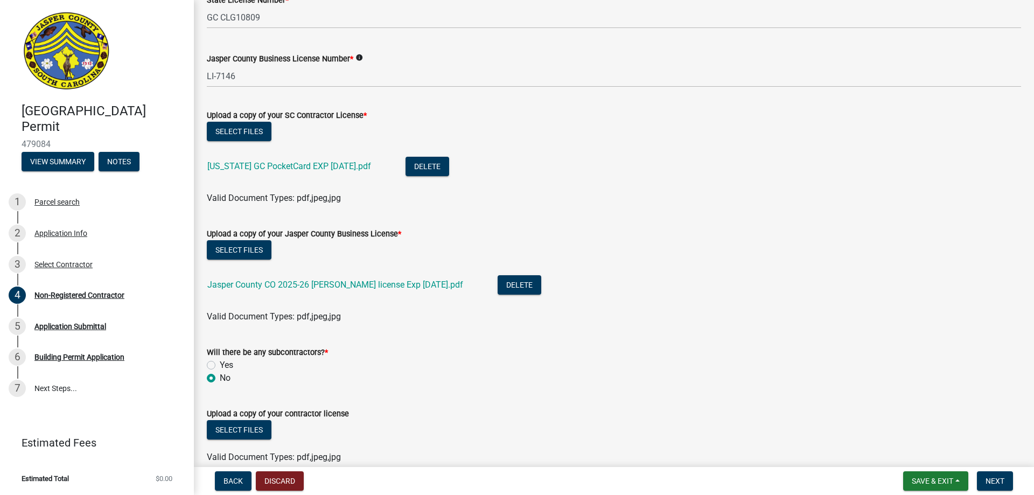
scroll to position [592, 0]
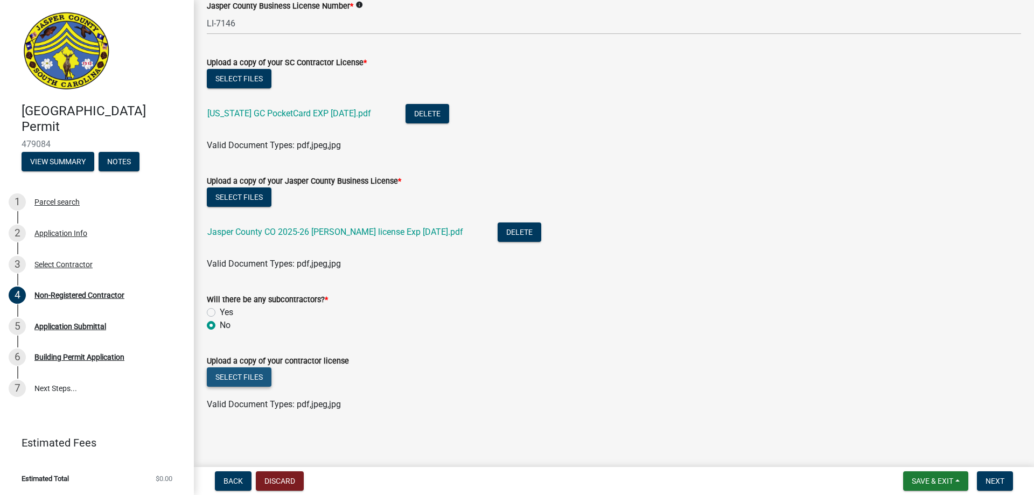
click at [237, 376] on button "Select files" at bounding box center [239, 376] width 65 height 19
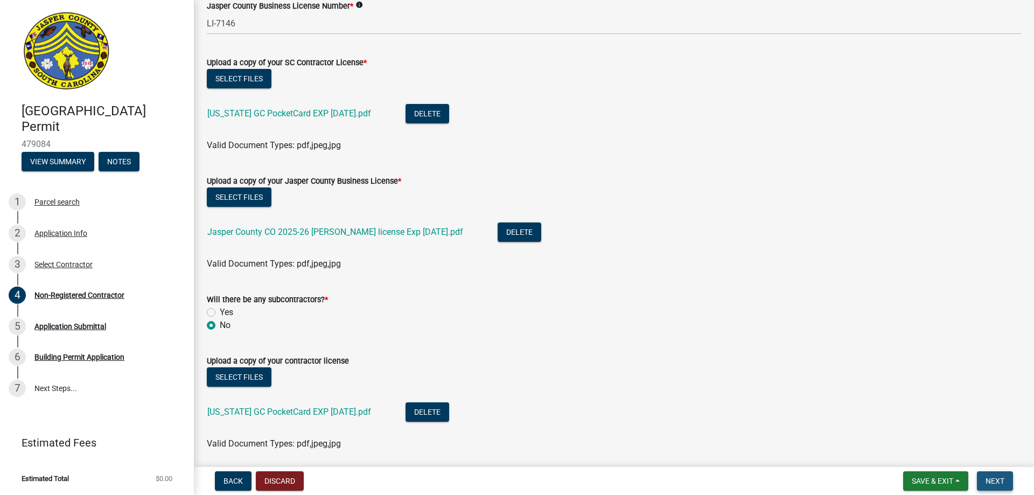
click at [1000, 481] on span "Next" at bounding box center [995, 481] width 19 height 9
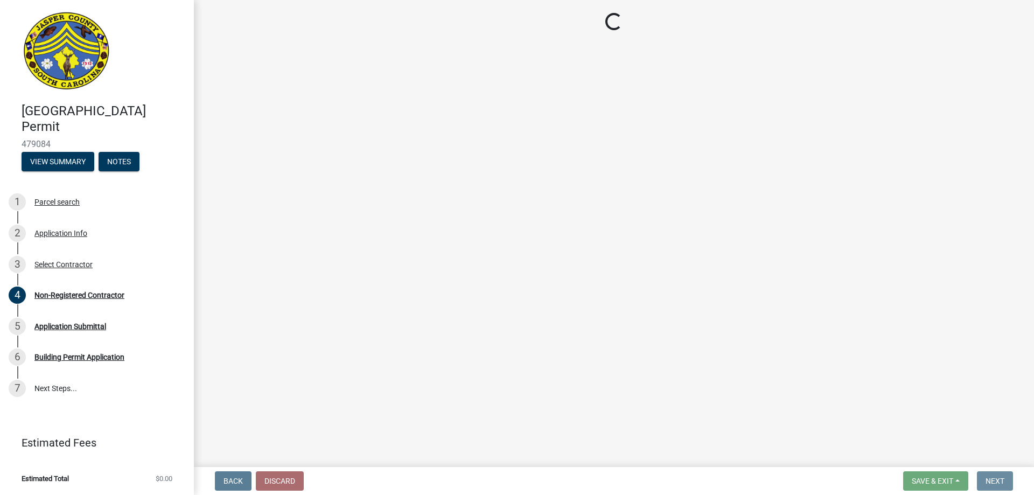
scroll to position [0, 0]
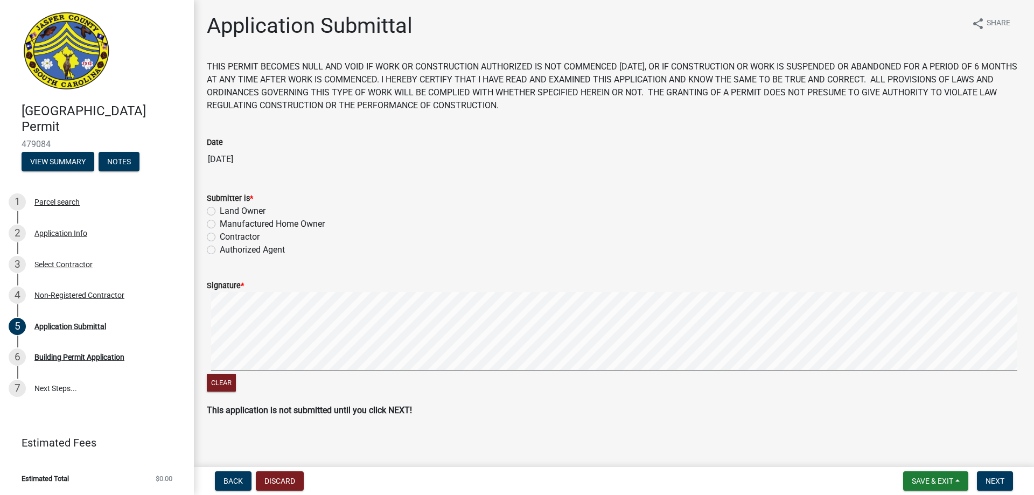
click at [220, 251] on label "Authorized Agent" at bounding box center [252, 250] width 65 height 13
click at [220, 251] on input "Authorized Agent" at bounding box center [223, 247] width 7 height 7
radio input "true"
click at [226, 376] on button "Clear" at bounding box center [221, 383] width 29 height 18
drag, startPoint x: 206, startPoint y: 367, endPoint x: 295, endPoint y: 283, distance: 122.3
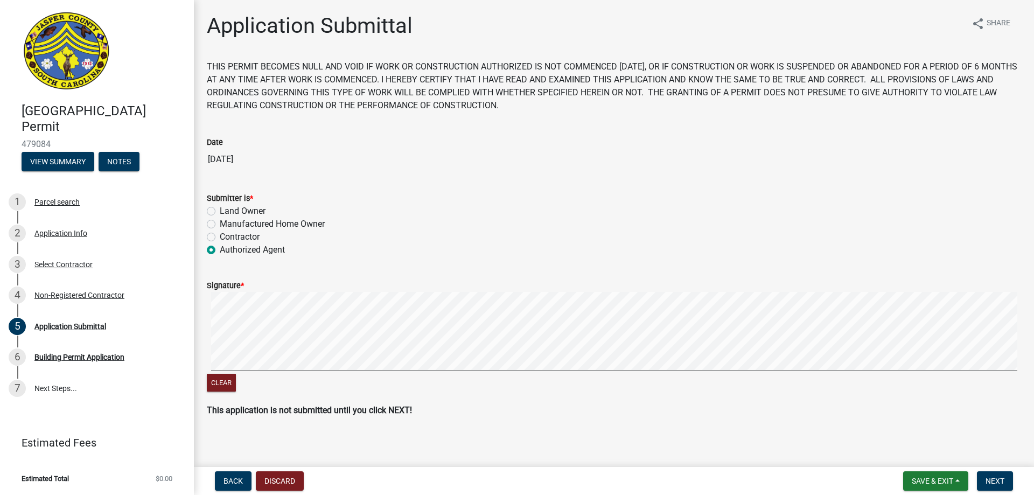
click at [295, 283] on div "Signature * Clear" at bounding box center [614, 330] width 831 height 128
click at [998, 480] on span "Next" at bounding box center [995, 481] width 19 height 9
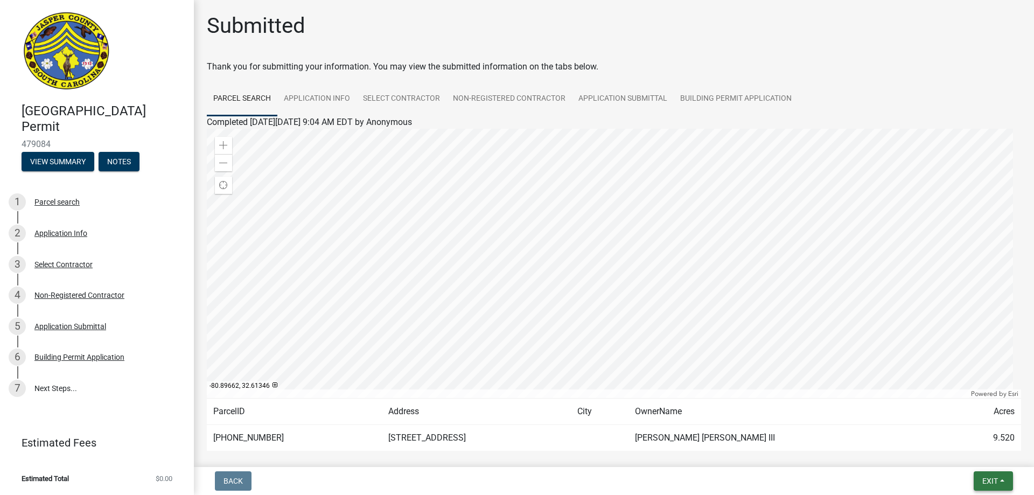
click at [997, 485] on span "Exit" at bounding box center [991, 481] width 16 height 9
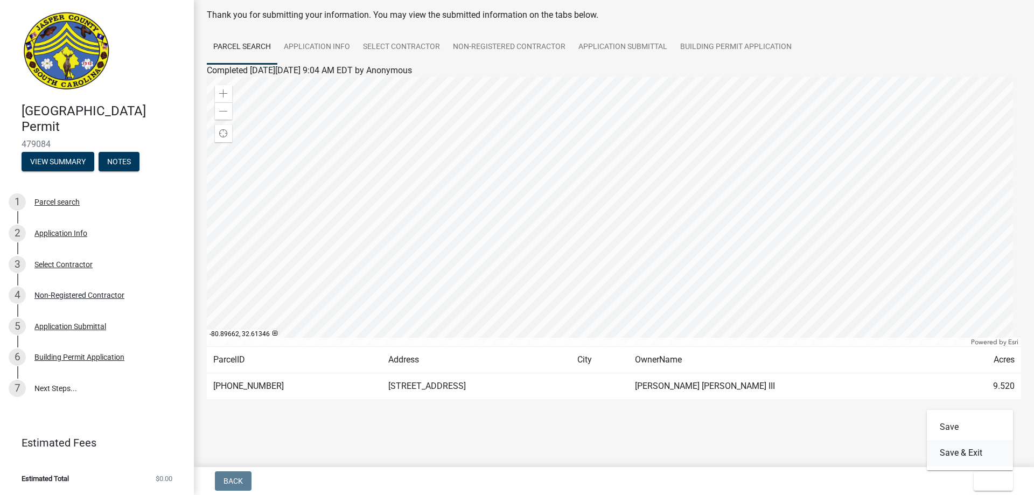
click at [943, 454] on button "Save & Exit" at bounding box center [970, 453] width 86 height 26
